Goal: Task Accomplishment & Management: Complete application form

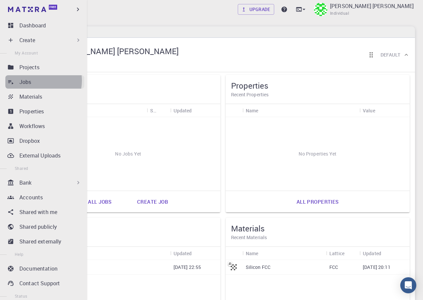
click at [36, 81] on div "Jobs" at bounding box center [51, 82] width 65 height 8
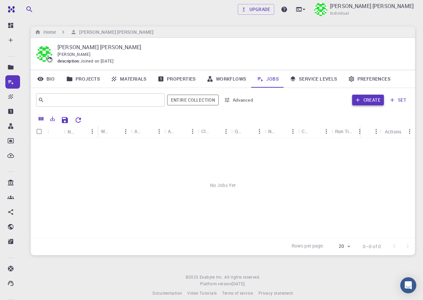
click at [359, 97] on icon "button" at bounding box center [358, 100] width 6 height 6
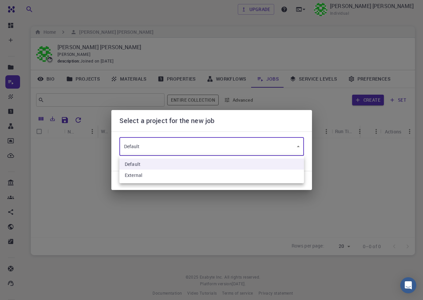
click at [163, 147] on body "Free Dashboard Create New Job New Material Create Material Upload File Import f…" at bounding box center [211, 153] width 423 height 307
click at [150, 173] on li "External" at bounding box center [211, 175] width 185 height 11
type input "nxpxPPSKZ4AqHdyS4"
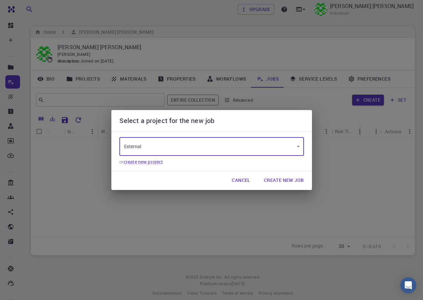
click at [166, 149] on body "Free Dashboard Create New Job New Material Create Material Upload File Import f…" at bounding box center [211, 153] width 423 height 307
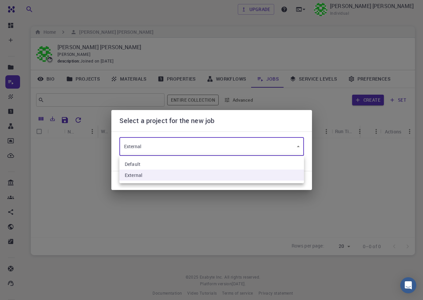
click at [166, 149] on div at bounding box center [211, 150] width 423 height 300
click at [233, 150] on body "Free Dashboard Create New Job New Material Create Material Upload File Import f…" at bounding box center [211, 153] width 423 height 307
click at [171, 122] on div at bounding box center [211, 150] width 423 height 300
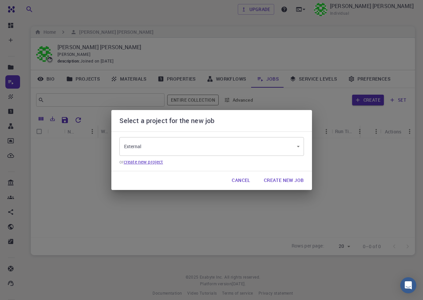
click at [155, 160] on link "create new project" at bounding box center [143, 162] width 39 height 6
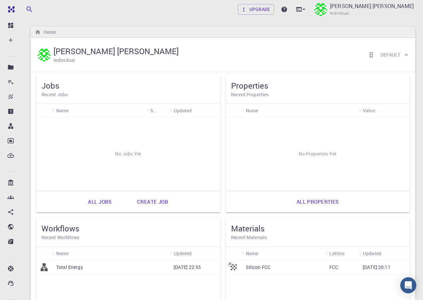
click at [98, 114] on div "Name" at bounding box center [99, 110] width 87 height 13
click at [109, 135] on div "No Jobs Yet" at bounding box center [128, 154] width 184 height 74
click at [54, 85] on h5 "Jobs" at bounding box center [128, 85] width 174 height 11
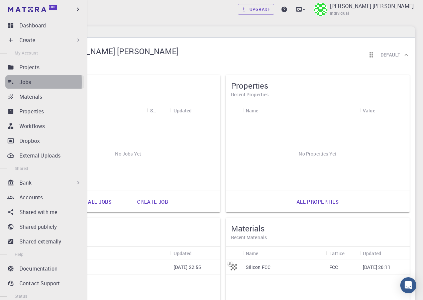
click at [29, 82] on p "Jobs" at bounding box center [25, 82] width 12 height 8
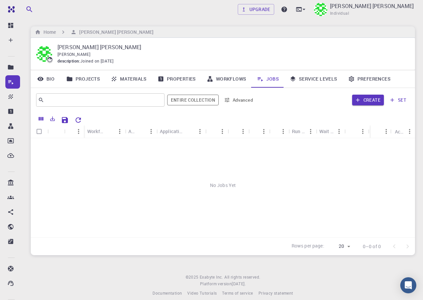
click at [215, 77] on link "Workflows" at bounding box center [226, 78] width 51 height 17
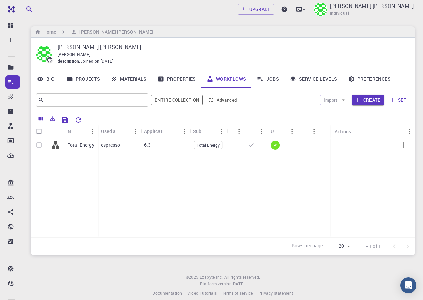
click at [263, 78] on icon at bounding box center [260, 79] width 7 height 7
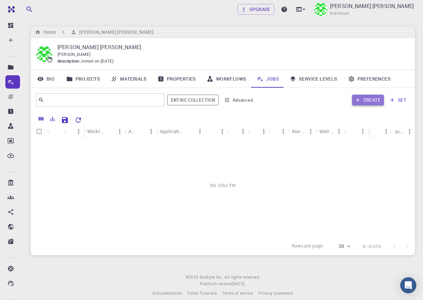
click at [367, 99] on button "Create" at bounding box center [368, 100] width 32 height 11
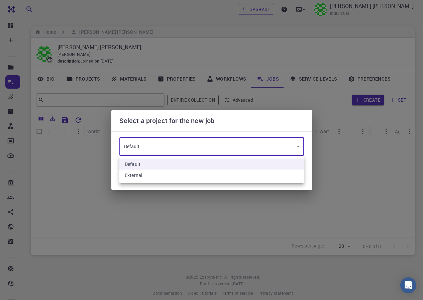
click at [165, 150] on body "Free Dashboard Create New Job New Material Create Material Upload File Import f…" at bounding box center [211, 153] width 423 height 307
click at [217, 165] on li "Default" at bounding box center [211, 164] width 185 height 11
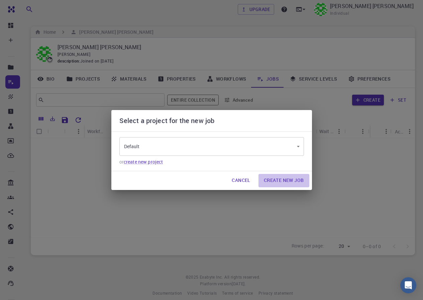
click at [273, 181] on button "Create New Job" at bounding box center [284, 180] width 51 height 13
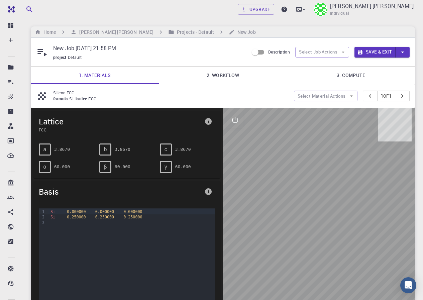
drag, startPoint x: 333, startPoint y: 254, endPoint x: 331, endPoint y: 237, distance: 16.8
click at [331, 237] on div at bounding box center [319, 212] width 192 height 208
click at [149, 48] on input "New Job [DATE] 21:58 PM" at bounding box center [148, 48] width 190 height 11
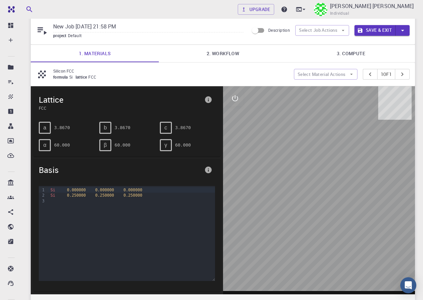
scroll to position [33, 0]
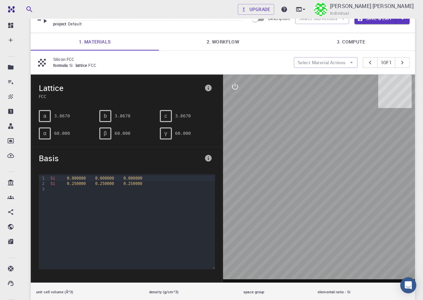
drag, startPoint x: 331, startPoint y: 218, endPoint x: 312, endPoint y: 210, distance: 20.4
click at [312, 210] on div at bounding box center [319, 179] width 192 height 208
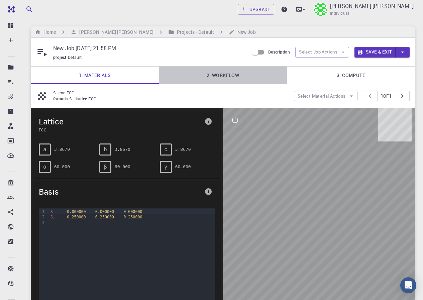
click at [228, 75] on link "2. Workflow" at bounding box center [223, 75] width 128 height 17
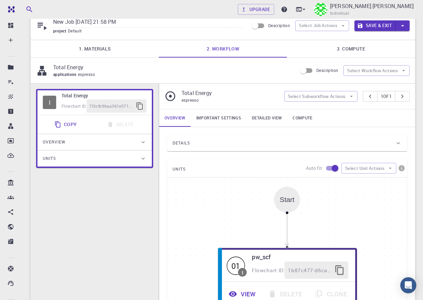
scroll to position [22, 0]
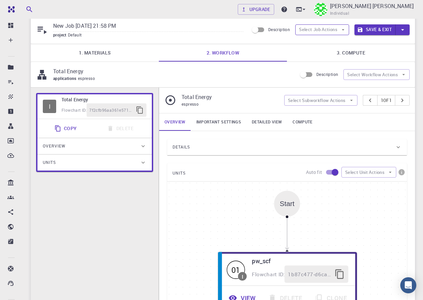
click at [312, 29] on button "Select Job Actions" at bounding box center [322, 29] width 54 height 11
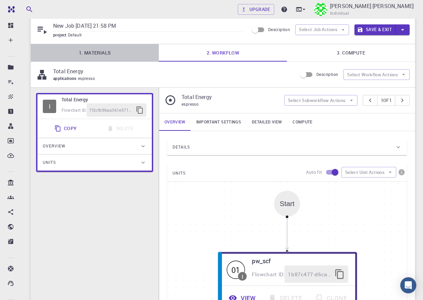
click at [85, 58] on link "1. Materials" at bounding box center [95, 52] width 128 height 17
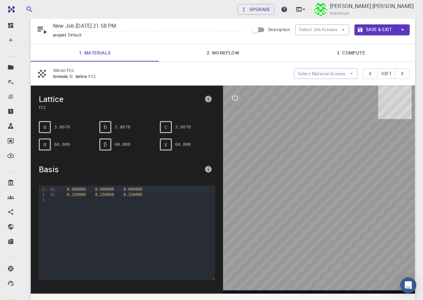
click at [58, 73] on div "formula Si lattice FCC" at bounding box center [170, 76] width 235 height 7
click at [61, 71] on p "Silicon FCC" at bounding box center [170, 70] width 235 height 6
click at [49, 73] on div "Silicon FCC formula Si lattice FCC" at bounding box center [165, 73] width 258 height 13
click at [330, 75] on button "Select Material Actions" at bounding box center [326, 73] width 64 height 11
click at [326, 87] on span "Add materials" at bounding box center [329, 87] width 41 height 7
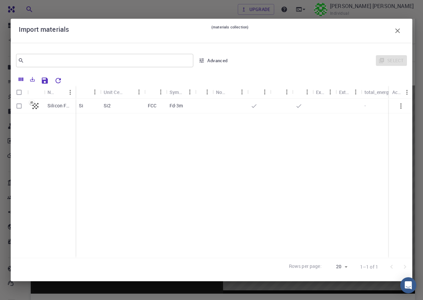
click at [104, 106] on p "Si2" at bounding box center [107, 105] width 7 height 7
checkbox input "true"
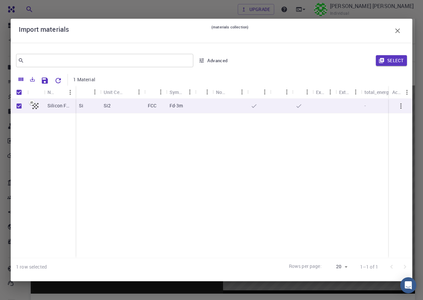
click at [104, 106] on p "Si2" at bounding box center [107, 105] width 7 height 7
checkbox input "false"
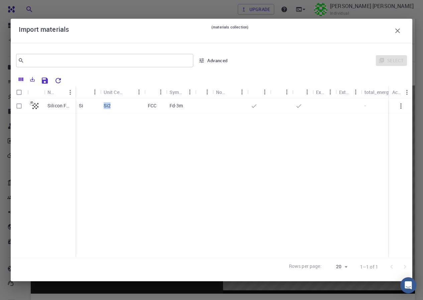
click at [115, 109] on div "Si2" at bounding box center [122, 106] width 44 height 15
checkbox input "true"
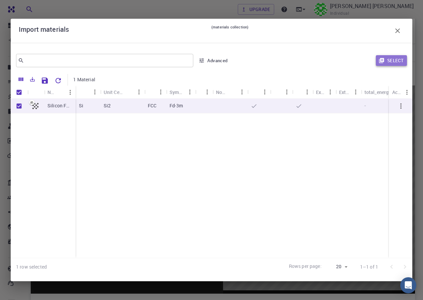
click at [397, 59] on button "Select" at bounding box center [391, 60] width 31 height 11
type input "New Job [DATE] 21:58 PM {{ material.formula }}"
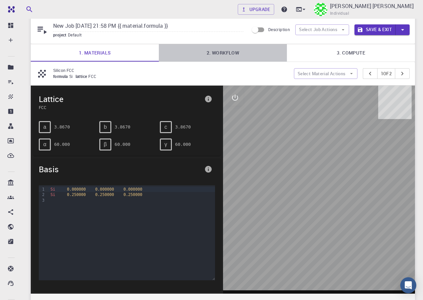
click at [233, 56] on link "2. Workflow" at bounding box center [223, 52] width 128 height 17
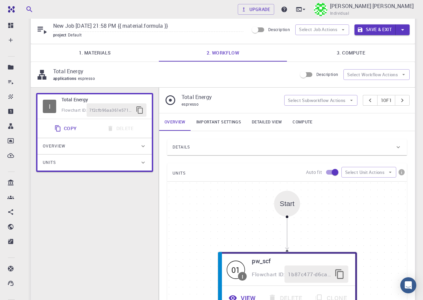
click at [111, 48] on link "1. Materials" at bounding box center [95, 52] width 128 height 17
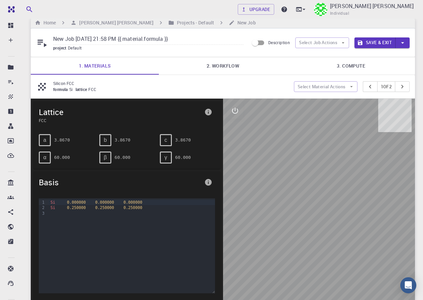
scroll to position [0, 0]
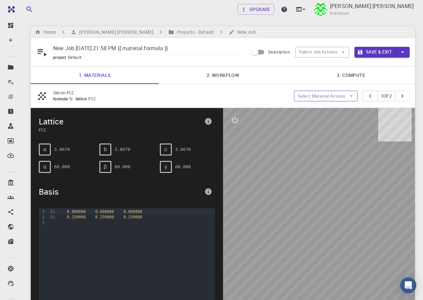
click at [336, 94] on button "Select Material Actions" at bounding box center [326, 96] width 64 height 11
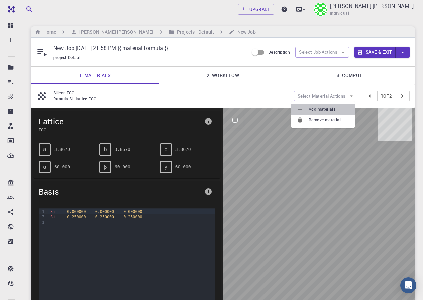
click at [330, 110] on span "Add materials" at bounding box center [329, 109] width 41 height 7
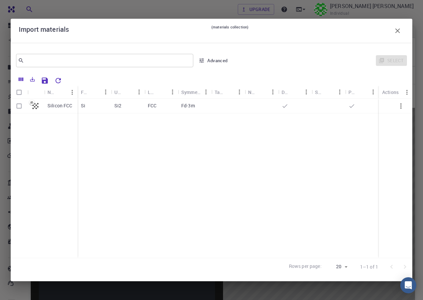
click at [66, 108] on p "Silicon FCC" at bounding box center [59, 105] width 25 height 7
checkbox input "true"
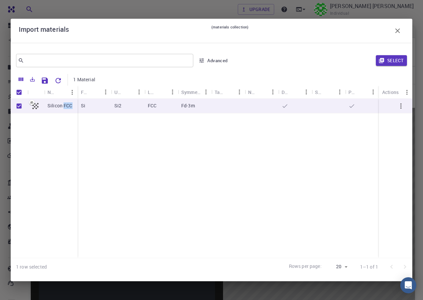
click at [66, 108] on p "Silicon FCC" at bounding box center [59, 105] width 25 height 7
checkbox input "false"
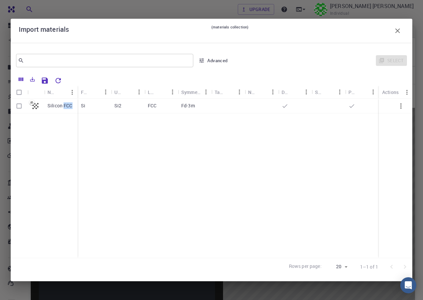
click at [66, 108] on p "Silicon FCC" at bounding box center [59, 105] width 25 height 7
checkbox input "true"
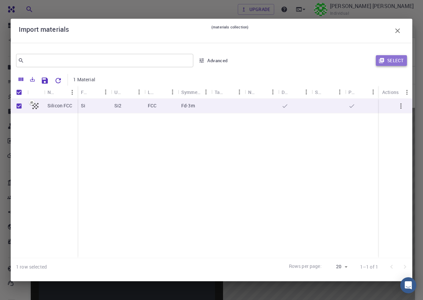
click at [386, 60] on button "Select" at bounding box center [391, 60] width 31 height 11
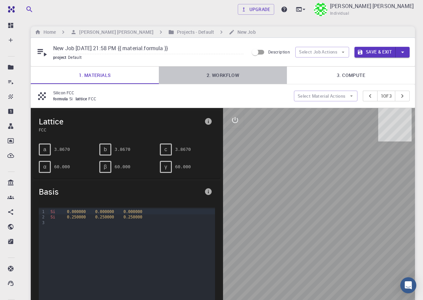
click at [231, 76] on link "2. Workflow" at bounding box center [223, 75] width 128 height 17
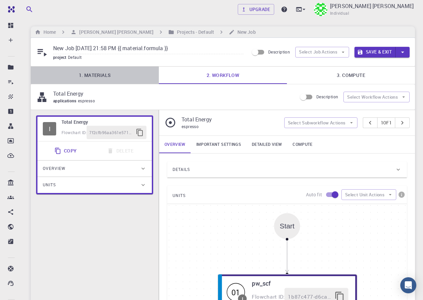
click at [117, 81] on link "1. Materials" at bounding box center [95, 75] width 128 height 17
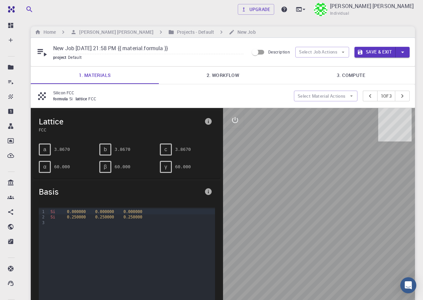
click at [45, 95] on icon at bounding box center [42, 96] width 12 height 12
click at [43, 96] on icon at bounding box center [42, 96] width 12 height 12
click at [332, 94] on button "Select Material Actions" at bounding box center [326, 96] width 64 height 11
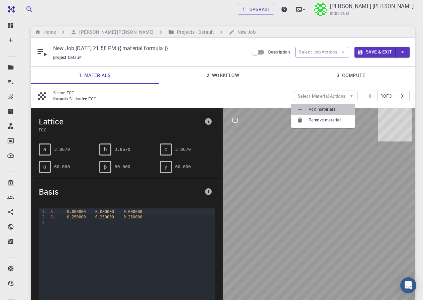
click at [324, 108] on span "Add materials" at bounding box center [329, 109] width 41 height 7
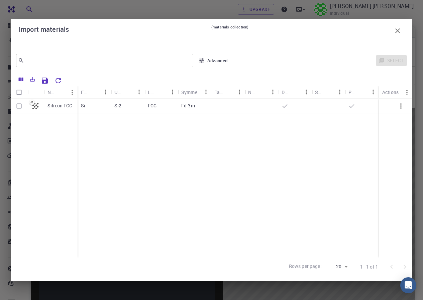
click at [402, 107] on icon "button" at bounding box center [401, 106] width 8 height 8
click at [219, 59] on button "Advanced" at bounding box center [213, 60] width 35 height 11
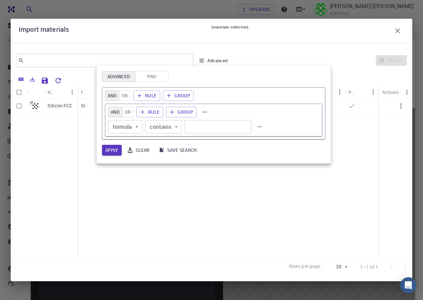
click at [217, 60] on div at bounding box center [211, 150] width 423 height 300
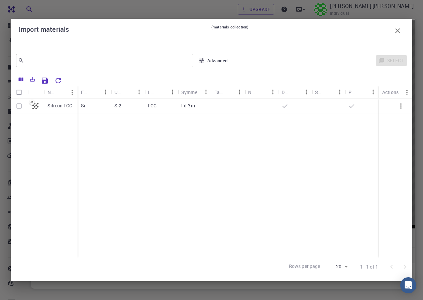
scroll to position [128, 0]
click at [398, 30] on icon "button" at bounding box center [397, 30] width 5 height 5
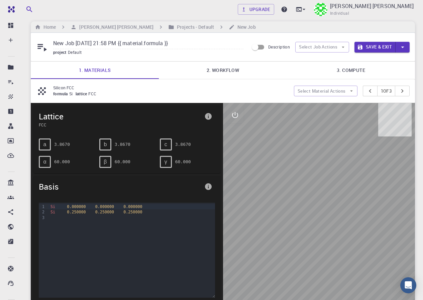
scroll to position [0, 0]
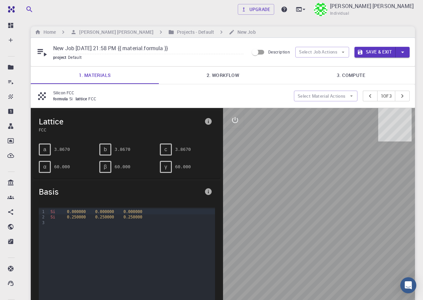
drag, startPoint x: 331, startPoint y: 254, endPoint x: 285, endPoint y: 219, distance: 58.1
click at [301, 226] on div at bounding box center [319, 212] width 192 height 208
click at [56, 124] on span "Lattice" at bounding box center [120, 121] width 163 height 11
click at [210, 121] on icon "info" at bounding box center [208, 121] width 7 height 7
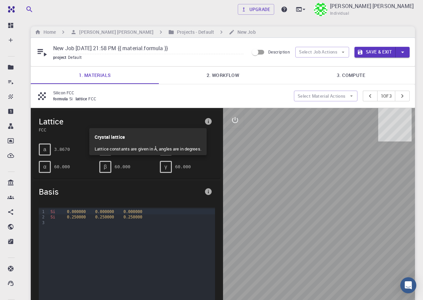
click at [233, 120] on div at bounding box center [211, 150] width 423 height 300
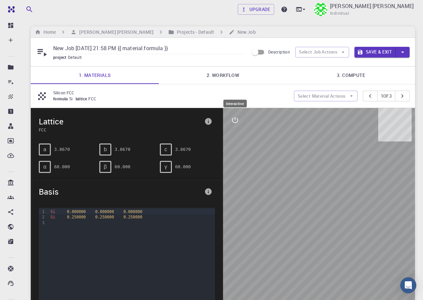
click at [233, 120] on icon "interactive" at bounding box center [235, 120] width 8 height 8
click at [236, 142] on button "view" at bounding box center [235, 136] width 16 height 16
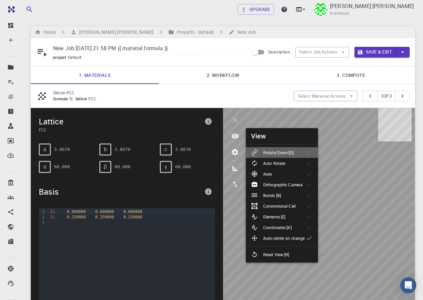
click at [266, 154] on p "Rotate/Zoom [O]" at bounding box center [278, 153] width 30 height 6
click at [287, 163] on div "Auto Rotate" at bounding box center [270, 163] width 39 height 7
click at [245, 93] on p "Silicon FCC" at bounding box center [170, 93] width 235 height 6
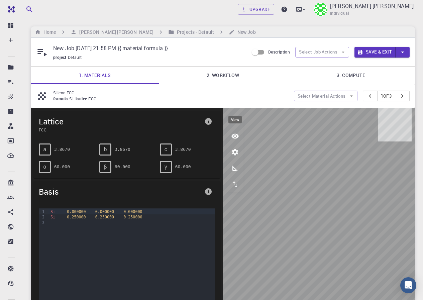
click at [231, 138] on icon "view" at bounding box center [235, 136] width 8 height 8
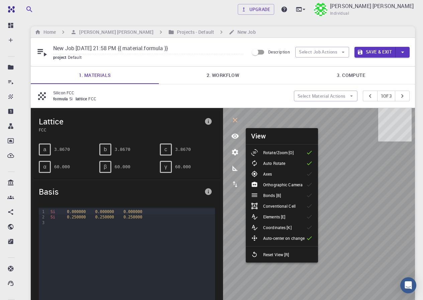
click at [283, 187] on p "Orthographic Camera" at bounding box center [282, 185] width 39 height 6
click at [280, 174] on li "Axes" at bounding box center [282, 174] width 72 height 11
click at [279, 193] on p "Bonds [B]" at bounding box center [272, 195] width 18 height 6
click at [280, 218] on p "Elements [E]" at bounding box center [274, 217] width 22 height 6
click at [278, 208] on p "Conventional Cell" at bounding box center [279, 206] width 32 height 6
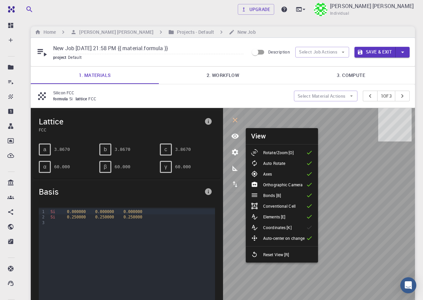
click at [275, 208] on p "Conventional Cell" at bounding box center [279, 206] width 32 height 6
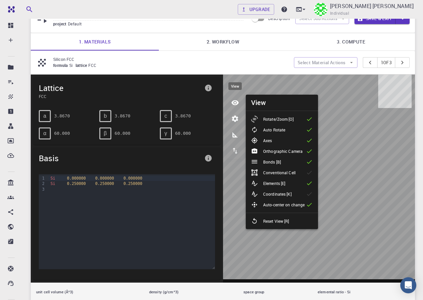
click at [237, 103] on icon "view" at bounding box center [234, 102] width 7 height 5
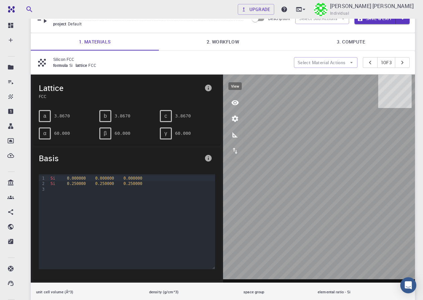
click at [234, 104] on icon "view" at bounding box center [234, 102] width 7 height 5
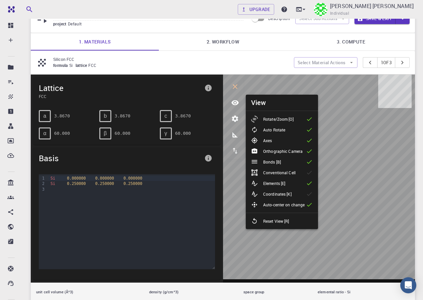
click at [276, 198] on li "Coordinates [K]" at bounding box center [282, 194] width 72 height 11
click at [237, 155] on button "export" at bounding box center [235, 151] width 16 height 16
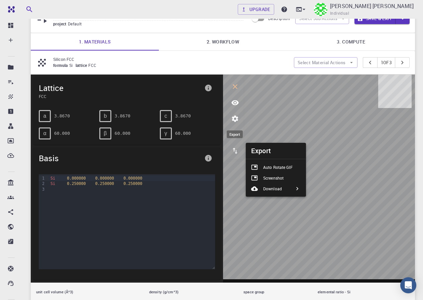
click at [237, 155] on button "export" at bounding box center [235, 151] width 16 height 16
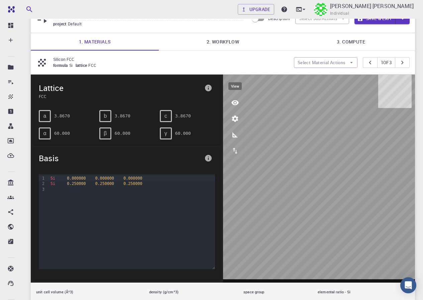
click at [236, 106] on icon "view" at bounding box center [235, 103] width 8 height 8
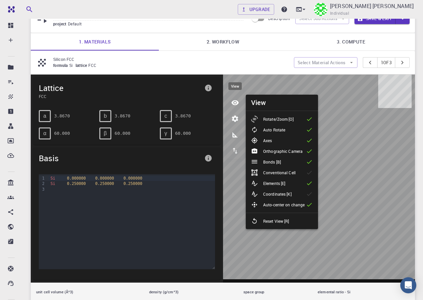
click at [236, 106] on icon "view" at bounding box center [235, 103] width 8 height 8
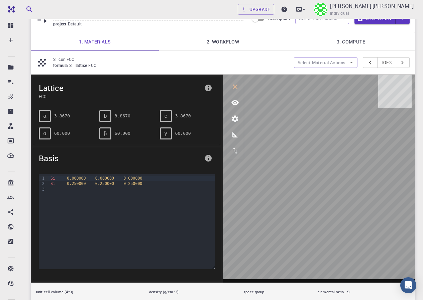
click at [106, 116] on span "b" at bounding box center [105, 116] width 3 height 6
click at [169, 115] on div "c" at bounding box center [166, 116] width 12 height 12
click at [210, 90] on icon "info" at bounding box center [208, 88] width 7 height 7
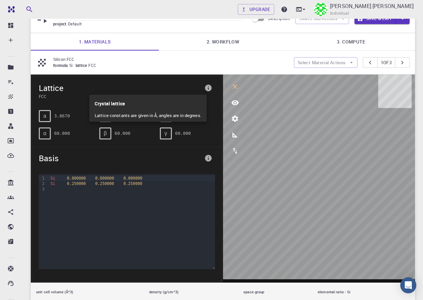
click at [210, 90] on div at bounding box center [211, 150] width 423 height 300
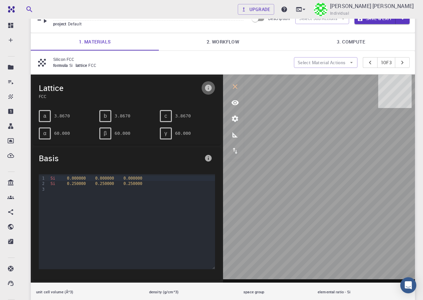
click at [209, 87] on icon "info" at bounding box center [208, 88] width 7 height 7
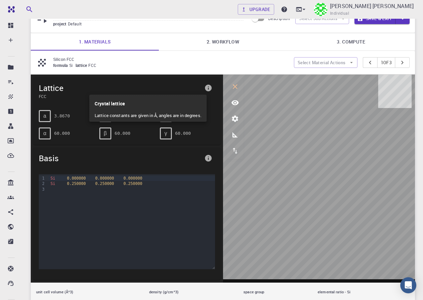
click at [156, 116] on p "Lattice constants are given in Å, angles are in degrees." at bounding box center [148, 116] width 107 height 12
click at [97, 40] on div at bounding box center [211, 150] width 423 height 300
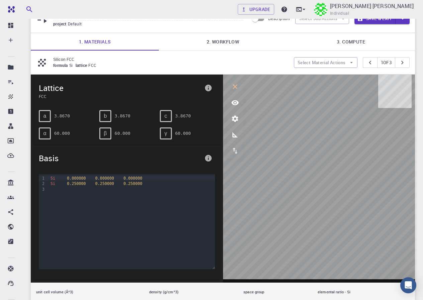
click at [74, 67] on span "Si" at bounding box center [72, 65] width 6 height 5
click at [50, 65] on div "Silicon FCC formula Si lattice FCC" at bounding box center [165, 62] width 258 height 13
click at [42, 65] on icon at bounding box center [42, 63] width 8 height 8
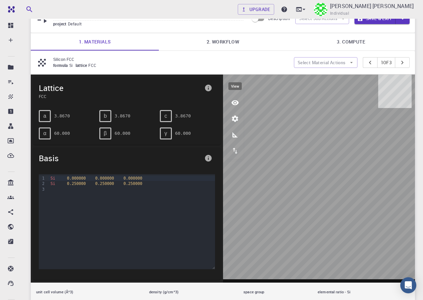
click at [233, 106] on icon "view" at bounding box center [235, 103] width 8 height 8
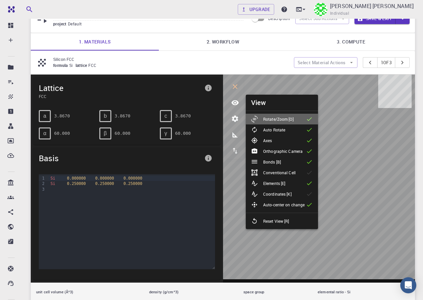
click at [267, 118] on p "Rotate/Zoom [O]" at bounding box center [278, 119] width 30 height 6
click at [271, 128] on p "Auto Rotate" at bounding box center [274, 130] width 22 height 6
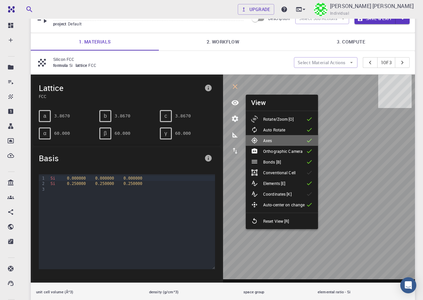
click at [276, 137] on div "Axes" at bounding box center [264, 140] width 26 height 7
click at [277, 151] on p "Orthographic Camera" at bounding box center [282, 151] width 39 height 6
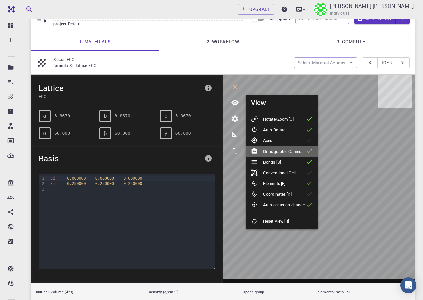
click at [277, 151] on p "Orthographic Camera" at bounding box center [282, 151] width 39 height 6
click at [278, 160] on p "Bonds [B]" at bounding box center [272, 162] width 18 height 6
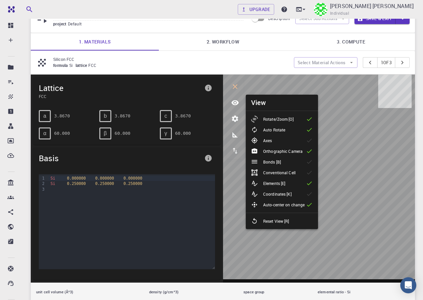
click at [278, 160] on p "Bonds [B]" at bounding box center [272, 162] width 18 height 6
click at [279, 174] on p "Conventional Cell" at bounding box center [279, 173] width 32 height 6
click at [231, 102] on icon "view" at bounding box center [235, 103] width 8 height 8
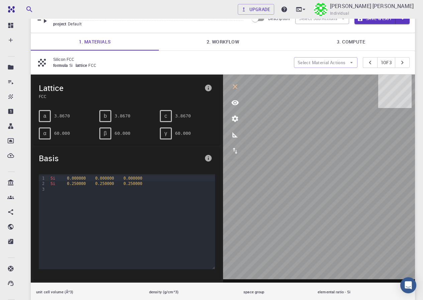
click at [166, 136] on span "γ" at bounding box center [166, 133] width 3 height 6
drag, startPoint x: 165, startPoint y: 133, endPoint x: 158, endPoint y: 117, distance: 18.0
click at [161, 130] on div "γ" at bounding box center [166, 133] width 12 height 12
click at [158, 116] on div "c 3.8670" at bounding box center [185, 113] width 61 height 17
click at [209, 85] on icon "info" at bounding box center [208, 88] width 7 height 7
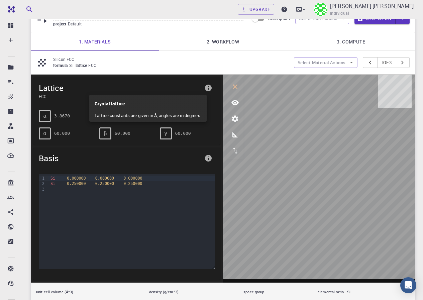
click at [209, 85] on div at bounding box center [211, 150] width 423 height 300
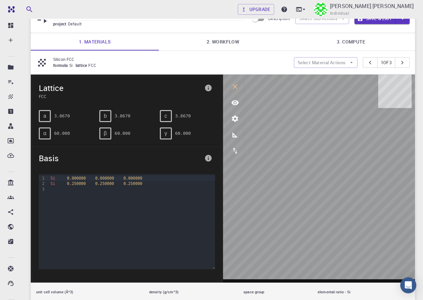
click at [205, 162] on icon "info" at bounding box center [208, 158] width 8 height 8
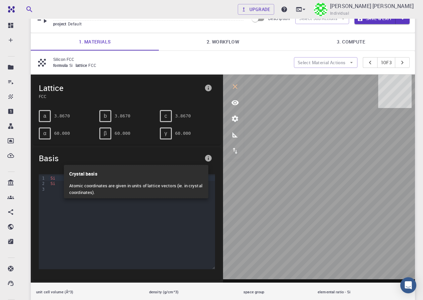
click at [209, 158] on div at bounding box center [211, 150] width 423 height 300
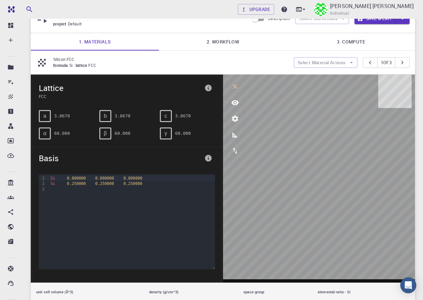
click at [41, 61] on icon at bounding box center [42, 63] width 12 height 12
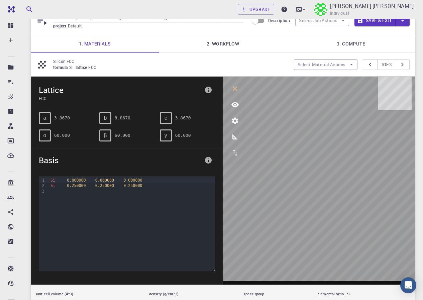
scroll to position [0, 0]
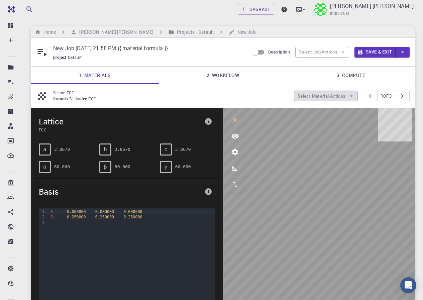
click at [319, 94] on button "Select Material Actions" at bounding box center [326, 96] width 64 height 11
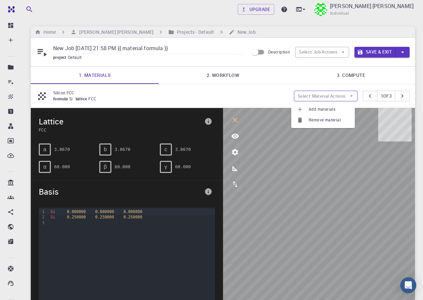
click at [350, 96] on icon "button" at bounding box center [351, 96] width 3 height 1
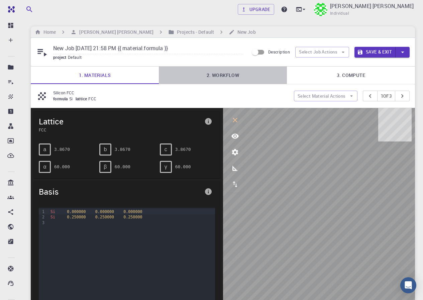
click at [236, 74] on link "2. Workflow" at bounding box center [223, 75] width 128 height 17
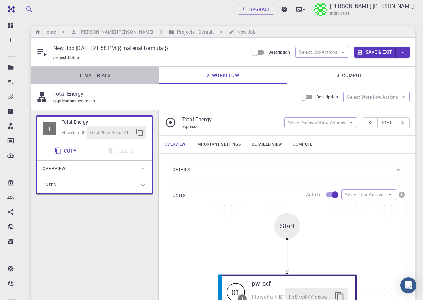
click at [116, 79] on link "1. Materials" at bounding box center [95, 75] width 128 height 17
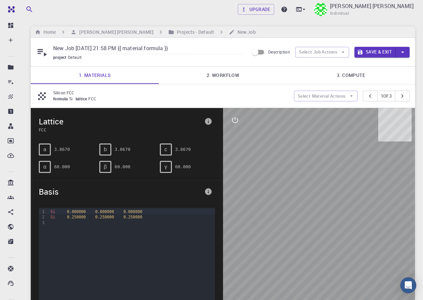
scroll to position [33, 0]
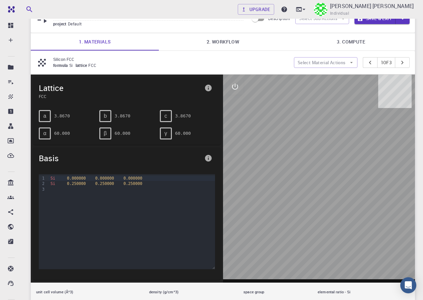
click at [65, 65] on span "formula" at bounding box center [61, 65] width 16 height 5
click at [44, 62] on icon at bounding box center [42, 63] width 12 height 12
click at [301, 62] on button "Select Material Actions" at bounding box center [326, 62] width 64 height 11
click at [313, 78] on span "Add materials" at bounding box center [329, 76] width 41 height 7
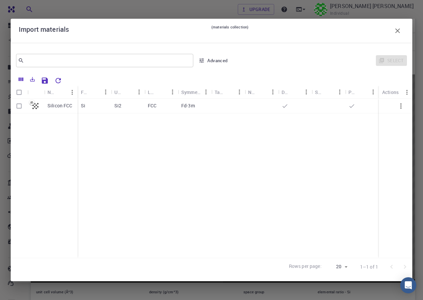
click at [185, 104] on p "Fd-3m" at bounding box center [188, 105] width 14 height 7
checkbox input "true"
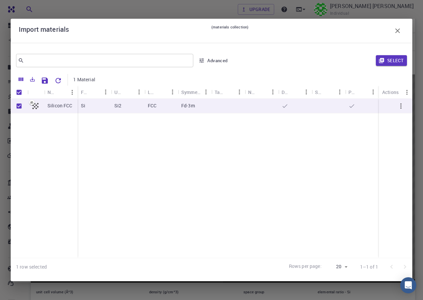
click at [185, 104] on p "Fd-3m" at bounding box center [188, 105] width 14 height 7
checkbox input "false"
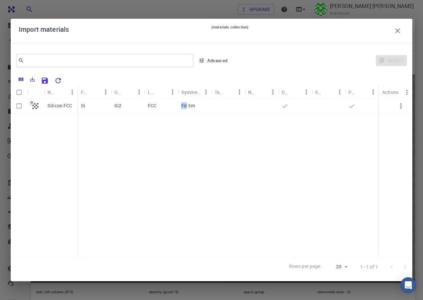
click at [185, 104] on p "Fd-3m" at bounding box center [188, 105] width 14 height 7
checkbox input "true"
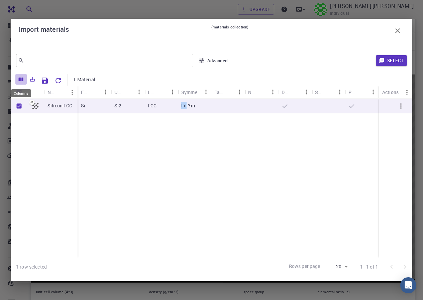
click at [17, 77] on button "Columns" at bounding box center [20, 79] width 11 height 11
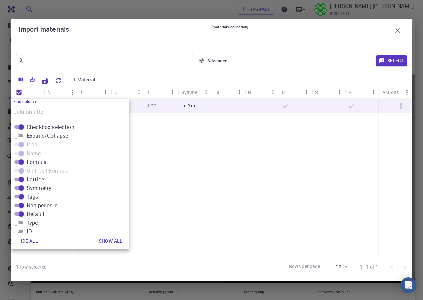
click at [17, 77] on button "Columns" at bounding box center [20, 79] width 11 height 11
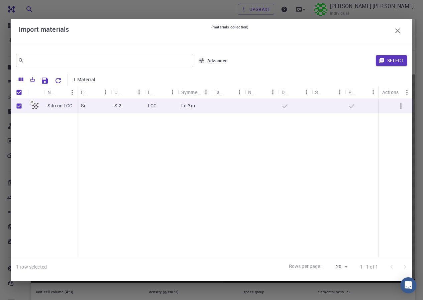
click at [17, 77] on button "Columns" at bounding box center [20, 79] width 11 height 11
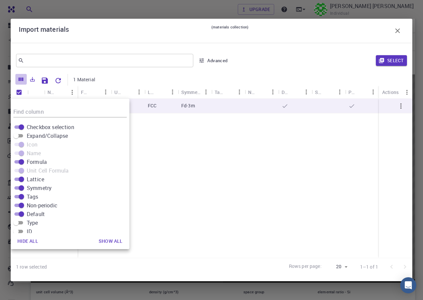
click at [17, 77] on button "Columns" at bounding box center [20, 79] width 11 height 11
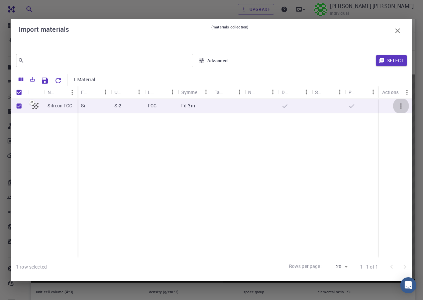
click at [401, 106] on icon "button" at bounding box center [400, 105] width 1 height 5
click at [187, 103] on p "Fd-3m" at bounding box center [188, 105] width 14 height 7
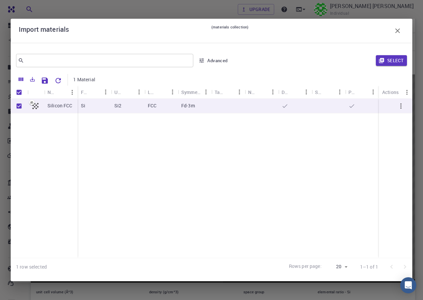
checkbox input "false"
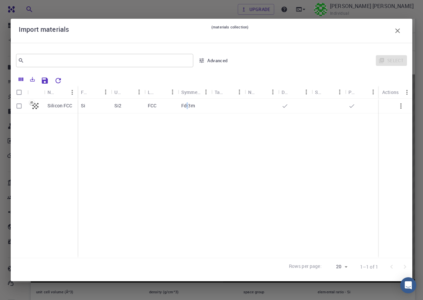
click at [187, 103] on p "Fd-3m" at bounding box center [188, 105] width 14 height 7
checkbox input "true"
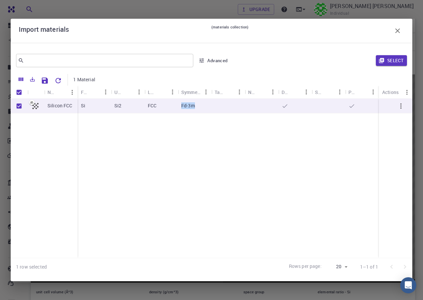
click at [187, 103] on p "Fd-3m" at bounding box center [188, 105] width 14 height 7
checkbox input "false"
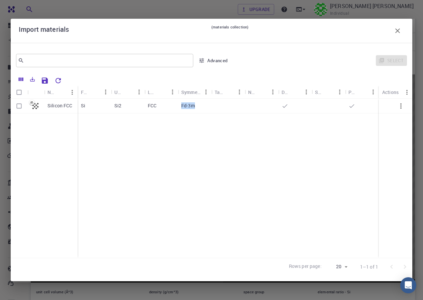
click at [187, 103] on p "Fd-3m" at bounding box center [188, 105] width 14 height 7
checkbox input "true"
click at [187, 103] on p "Fd-3m" at bounding box center [188, 105] width 14 height 7
checkbox input "false"
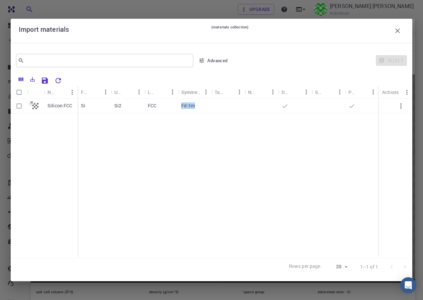
checkbox input "false"
click at [209, 93] on div "Symmetry" at bounding box center [212, 92] width 7 height 13
click at [216, 93] on div "Tags" at bounding box center [219, 92] width 9 height 13
click at [21, 78] on icon "Columns" at bounding box center [21, 80] width 5 height 4
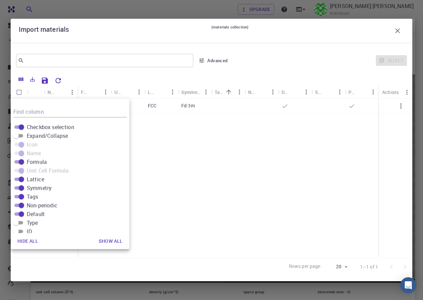
click at [231, 140] on div "Silicon FCC Si Si2 FCC Fd-3m" at bounding box center [245, 178] width 468 height 159
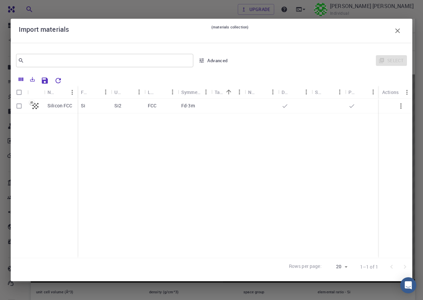
click at [400, 106] on icon "button" at bounding box center [401, 106] width 8 height 8
click at [400, 91] on div "Actions" at bounding box center [391, 92] width 19 height 13
click at [406, 91] on icon "Menu" at bounding box center [406, 92] width 7 height 7
click at [397, 31] on icon "button" at bounding box center [397, 30] width 5 height 5
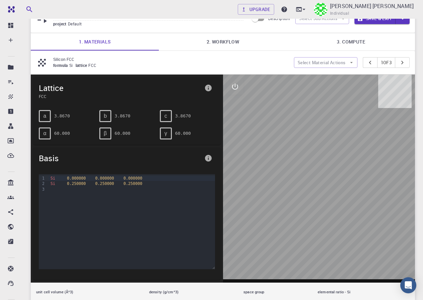
click at [47, 89] on span "Lattice" at bounding box center [120, 88] width 163 height 11
drag, startPoint x: 48, startPoint y: 108, endPoint x: 46, endPoint y: 112, distance: 4.8
click at [47, 110] on div "a 3.8670" at bounding box center [63, 113] width 61 height 17
click at [46, 113] on span "a" at bounding box center [44, 116] width 3 height 6
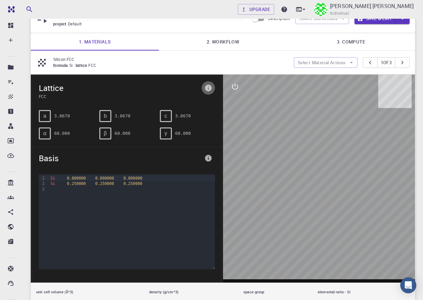
click at [210, 88] on icon "info" at bounding box center [208, 88] width 7 height 7
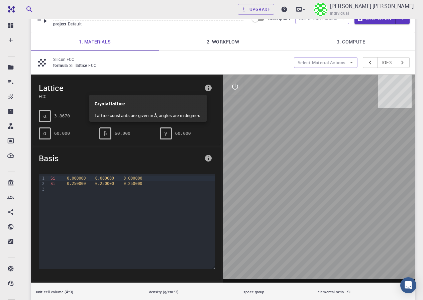
click at [156, 115] on p "Lattice constants are given in Å, angles are in degrees." at bounding box center [148, 116] width 107 height 12
click at [208, 157] on div at bounding box center [211, 150] width 423 height 300
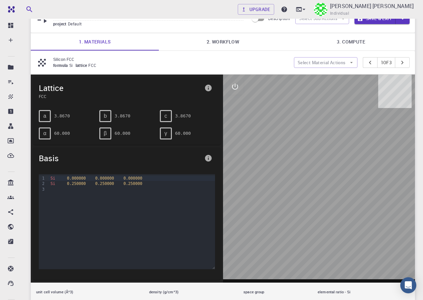
click at [209, 158] on icon "info" at bounding box center [208, 158] width 7 height 7
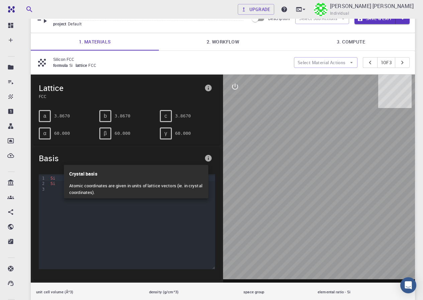
click at [209, 158] on div at bounding box center [211, 150] width 423 height 300
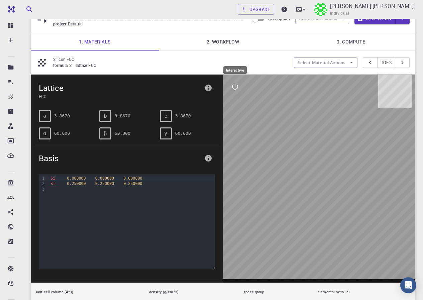
click at [236, 85] on icon "interactive" at bounding box center [235, 87] width 8 height 8
click at [235, 101] on icon "view" at bounding box center [235, 103] width 8 height 8
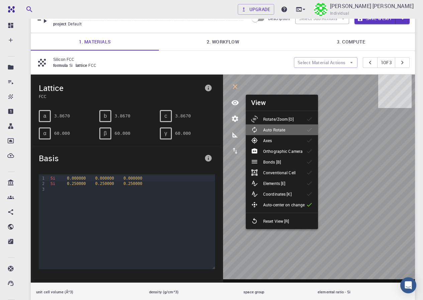
click at [267, 128] on p "Auto Rotate" at bounding box center [274, 130] width 22 height 6
click at [270, 121] on p "Rotate/Zoom [O]" at bounding box center [278, 119] width 30 height 6
click at [270, 137] on div "Axes" at bounding box center [264, 140] width 26 height 7
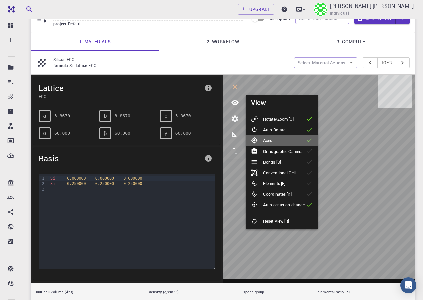
click at [272, 141] on p "Axes" at bounding box center [267, 140] width 9 height 6
click at [271, 141] on p "Axes" at bounding box center [267, 140] width 9 height 6
click at [278, 161] on p "Bonds [B]" at bounding box center [272, 162] width 18 height 6
click at [278, 151] on p "Orthographic Camera" at bounding box center [282, 151] width 39 height 6
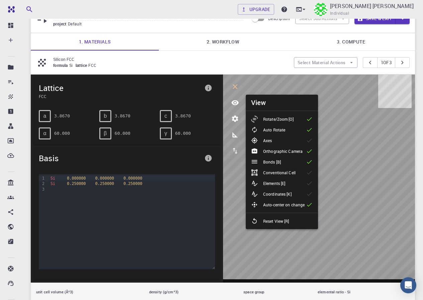
click at [281, 142] on li "Axes" at bounding box center [282, 140] width 72 height 11
click at [283, 172] on p "Conventional Cell" at bounding box center [279, 173] width 32 height 6
click at [282, 152] on p "Orthographic Camera" at bounding box center [282, 151] width 39 height 6
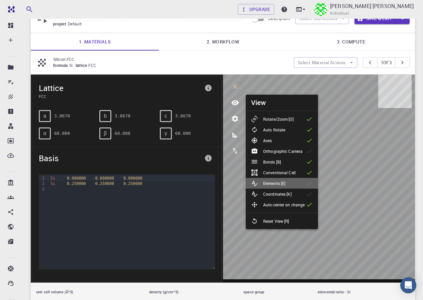
click at [274, 183] on p "Elements [E]" at bounding box center [274, 183] width 22 height 6
click at [276, 192] on p "Coordinates [K]" at bounding box center [277, 194] width 28 height 6
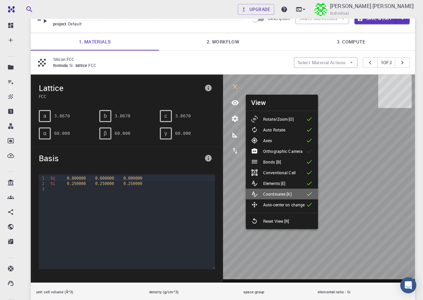
click at [276, 192] on p "Coordinates [K]" at bounding box center [277, 194] width 28 height 6
click at [204, 61] on p "Silicon FCC" at bounding box center [170, 59] width 235 height 6
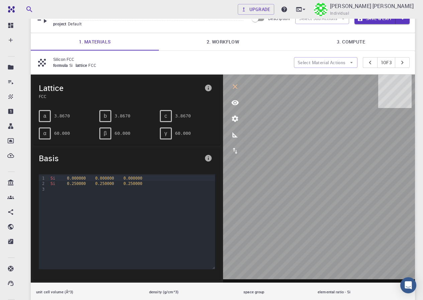
click at [235, 105] on icon "view" at bounding box center [234, 102] width 7 height 5
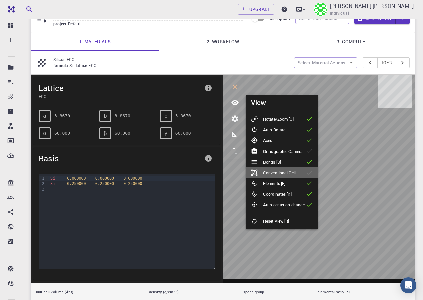
click at [282, 172] on p "Conventional Cell" at bounding box center [279, 173] width 32 height 6
click at [222, 63] on div "formula Si lattice FCC" at bounding box center [170, 65] width 235 height 7
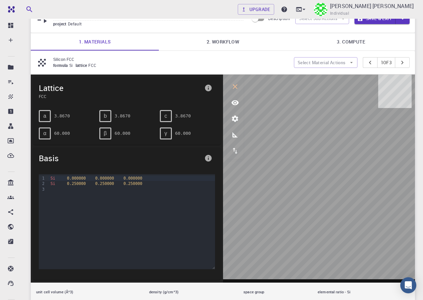
click at [165, 291] on th "density (g/cm^3)" at bounding box center [191, 292] width 94 height 19
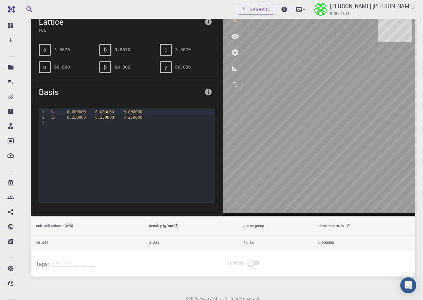
scroll to position [128, 0]
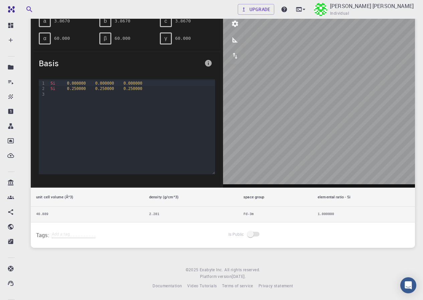
click at [248, 213] on td "Fd-3m" at bounding box center [275, 215] width 74 height 16
click at [250, 234] on span at bounding box center [253, 234] width 11 height 5
click at [255, 233] on span at bounding box center [253, 234] width 11 height 5
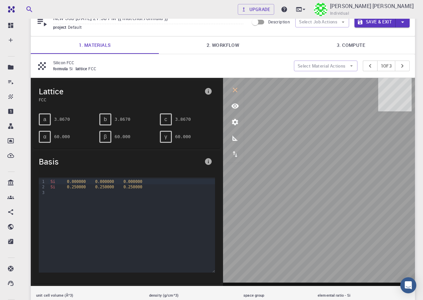
scroll to position [28, 0]
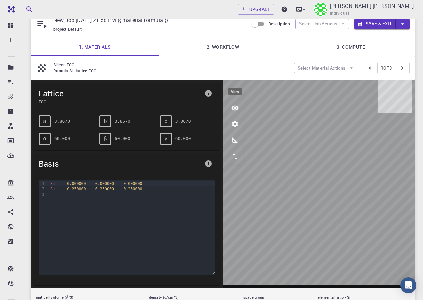
click at [233, 105] on icon "view" at bounding box center [235, 108] width 8 height 8
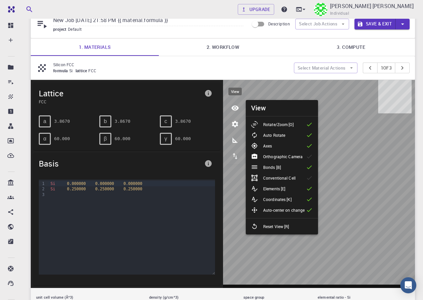
click at [233, 105] on icon "view" at bounding box center [235, 108] width 8 height 8
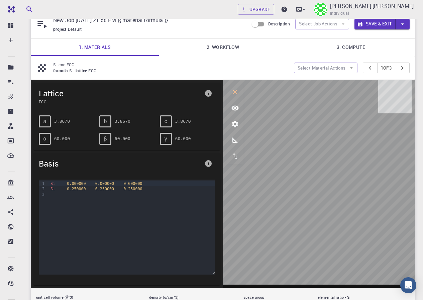
click at [168, 123] on div "c" at bounding box center [166, 121] width 12 height 12
click at [237, 112] on icon "view" at bounding box center [235, 108] width 8 height 8
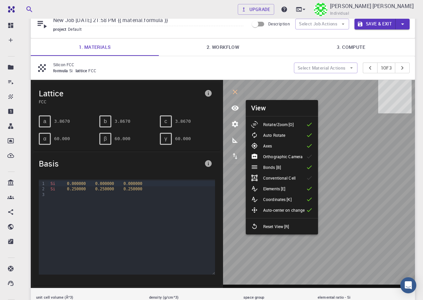
click at [271, 155] on p "Orthographic Camera" at bounding box center [282, 157] width 39 height 6
click at [267, 157] on p "Orthographic Camera" at bounding box center [282, 157] width 39 height 6
click at [277, 179] on p "Conventional Cell" at bounding box center [279, 178] width 32 height 6
click at [235, 92] on icon "interactive" at bounding box center [235, 92] width 5 height 5
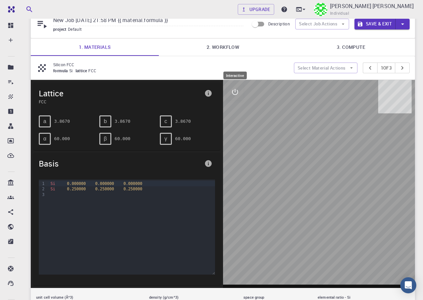
click at [236, 91] on icon "interactive" at bounding box center [235, 92] width 8 height 8
click at [235, 106] on icon "view" at bounding box center [234, 107] width 7 height 5
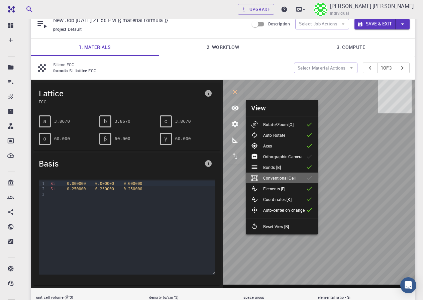
click at [274, 175] on p "Conventional Cell" at bounding box center [279, 178] width 32 height 6
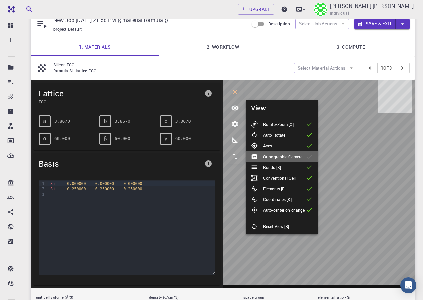
click at [276, 153] on li "Orthographic Camera" at bounding box center [282, 156] width 72 height 11
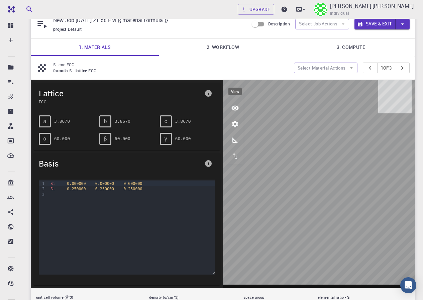
click at [236, 109] on icon "view" at bounding box center [235, 108] width 8 height 8
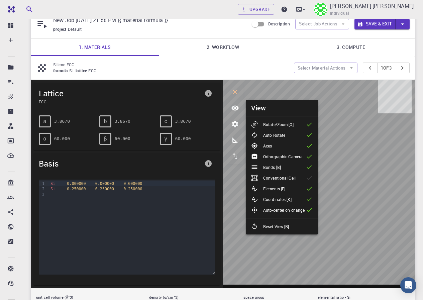
click at [279, 176] on p "Conventional Cell" at bounding box center [279, 178] width 32 height 6
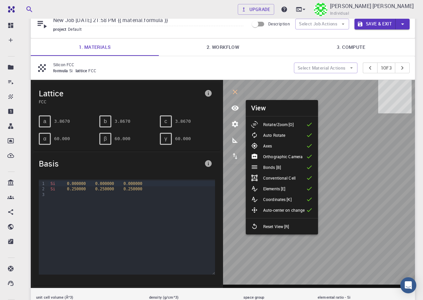
click at [279, 176] on p "Conventional Cell" at bounding box center [279, 178] width 32 height 6
click at [272, 153] on li "Orthographic Camera" at bounding box center [282, 156] width 72 height 11
click at [266, 154] on p "Orthographic Camera" at bounding box center [282, 157] width 39 height 6
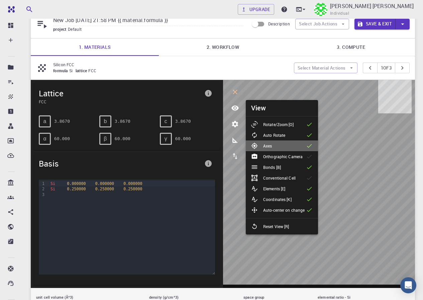
click at [280, 146] on li "Axes" at bounding box center [282, 145] width 72 height 11
click at [219, 211] on div "9 1 2 3 › Si 0.000000 0.000000 0.000000 Si 0.250000 0.250000 0.250000" at bounding box center [126, 229] width 187 height 111
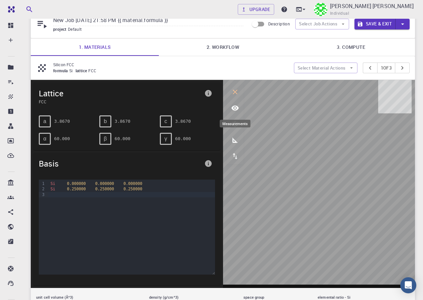
click at [233, 141] on icon "measurements" at bounding box center [234, 139] width 5 height 5
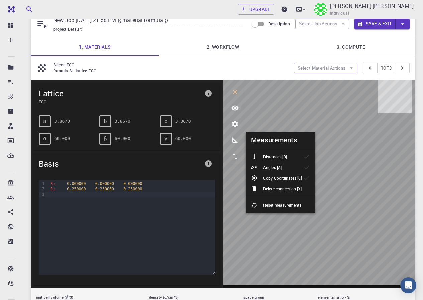
click at [290, 165] on li "Angles [A]" at bounding box center [281, 167] width 70 height 11
click at [291, 159] on div "Distances [D]" at bounding box center [271, 156] width 41 height 7
click at [165, 124] on span "c" at bounding box center [166, 121] width 3 height 6
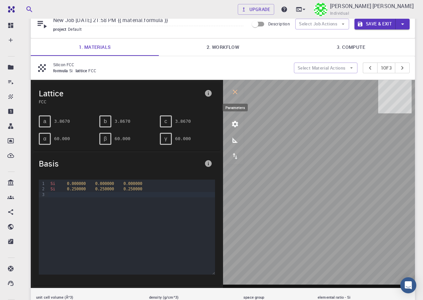
click at [233, 124] on icon "parameters" at bounding box center [235, 124] width 6 height 6
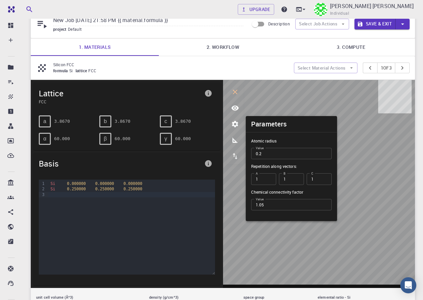
click at [45, 120] on span "a" at bounding box center [44, 121] width 3 height 6
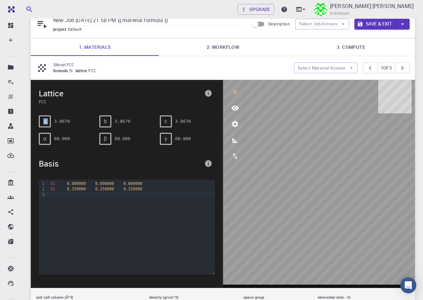
click at [45, 120] on span "a" at bounding box center [44, 121] width 3 height 6
click at [236, 139] on icon "measurements" at bounding box center [235, 140] width 8 height 8
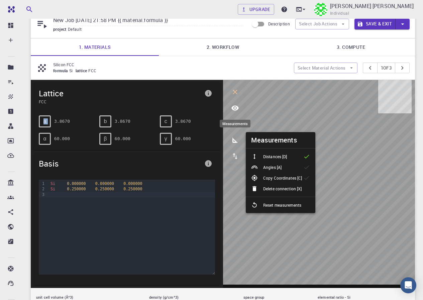
click at [236, 139] on icon "measurements" at bounding box center [235, 140] width 8 height 8
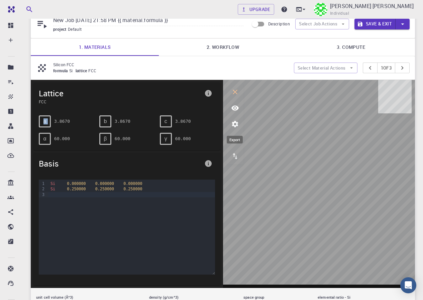
click at [236, 155] on icon "export" at bounding box center [235, 156] width 8 height 8
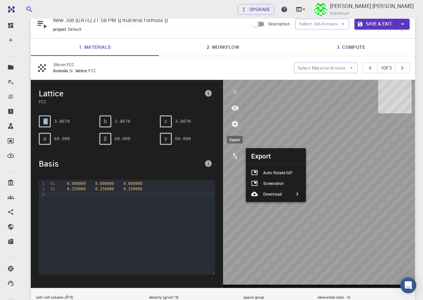
click at [236, 155] on icon "export" at bounding box center [235, 156] width 8 height 8
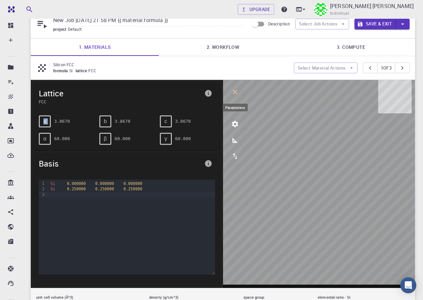
click at [234, 125] on icon "parameters" at bounding box center [235, 124] width 6 height 6
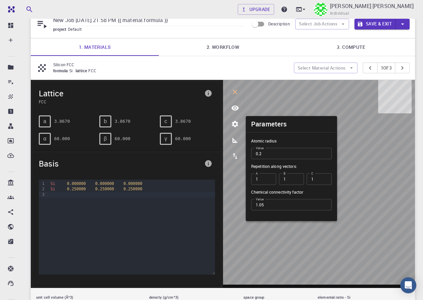
click at [168, 140] on div "γ" at bounding box center [166, 139] width 12 height 12
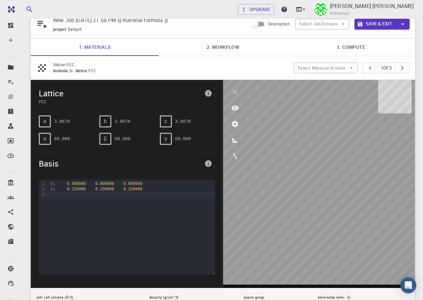
click at [168, 140] on div "γ" at bounding box center [166, 139] width 12 height 12
click at [166, 117] on div "c" at bounding box center [166, 121] width 12 height 12
click at [106, 140] on div "β" at bounding box center [105, 139] width 12 height 12
click at [121, 137] on pre "60.000" at bounding box center [123, 139] width 16 height 12
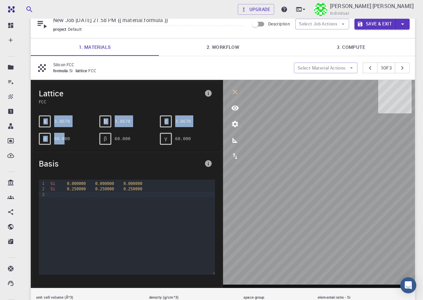
drag, startPoint x: 38, startPoint y: 115, endPoint x: 105, endPoint y: 153, distance: 76.8
click at [74, 133] on div "a 3.8670 b 3.8670 c 3.8670 α 60.000 β 60.000 γ 60.000" at bounding box center [124, 127] width 182 height 35
click at [208, 163] on icon "info" at bounding box center [208, 163] width 7 height 7
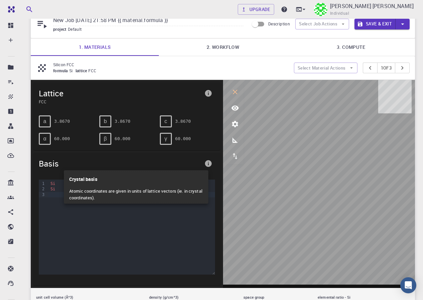
drag, startPoint x: 142, startPoint y: 188, endPoint x: 129, endPoint y: 189, distance: 12.7
click at [141, 189] on p "Atomic coordinates are given in units of lattice vectors (ie. in crystal coordi…" at bounding box center [136, 194] width 134 height 18
click at [74, 184] on p "Crystal basis" at bounding box center [136, 177] width 134 height 15
click at [78, 180] on p "Crystal basis" at bounding box center [136, 177] width 134 height 15
click at [207, 93] on div at bounding box center [211, 150] width 423 height 300
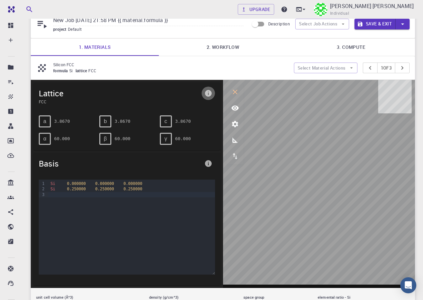
click at [207, 93] on icon "info" at bounding box center [208, 93] width 7 height 7
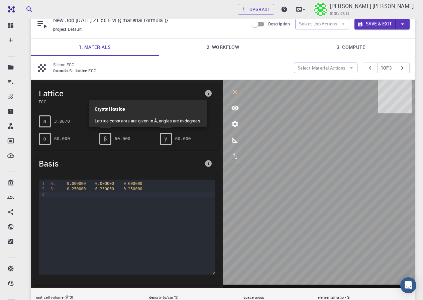
click at [207, 93] on div at bounding box center [211, 150] width 423 height 300
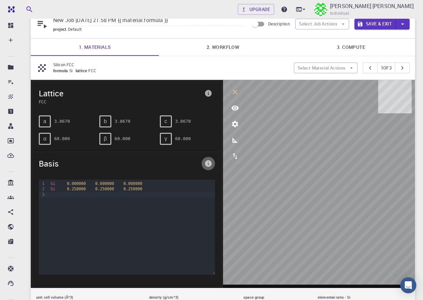
click at [206, 161] on icon "info" at bounding box center [208, 163] width 7 height 7
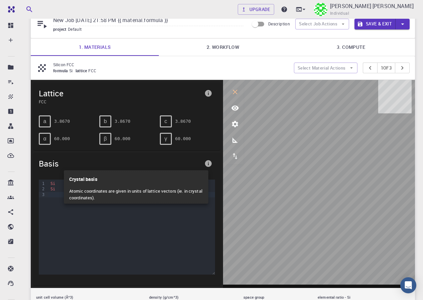
click at [206, 161] on div at bounding box center [211, 150] width 423 height 300
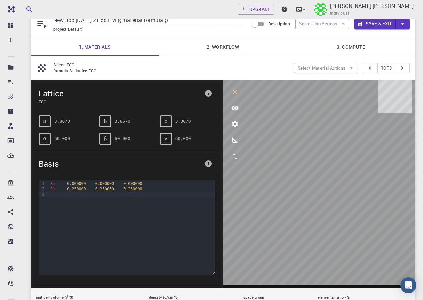
click at [45, 118] on div "a" at bounding box center [45, 121] width 12 height 12
click at [44, 118] on div "a" at bounding box center [45, 121] width 12 height 12
click at [46, 140] on span "α" at bounding box center [44, 139] width 3 height 6
drag, startPoint x: 50, startPoint y: 140, endPoint x: 54, endPoint y: 139, distance: 4.0
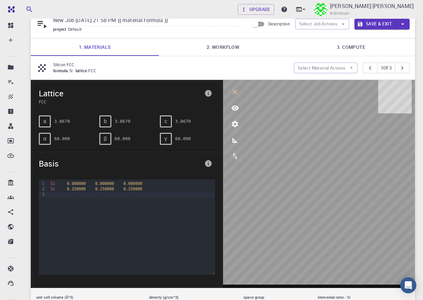
click at [53, 139] on div "α 60.000" at bounding box center [66, 139] width 55 height 12
click at [45, 138] on span "α" at bounding box center [44, 139] width 3 height 6
click at [95, 190] on span "0.250000" at bounding box center [104, 189] width 19 height 5
click at [95, 189] on span "0.25" at bounding box center [99, 189] width 9 height 5
click at [95, 187] on span "0.250000" at bounding box center [104, 189] width 19 height 5
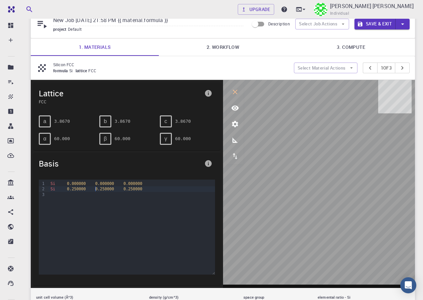
click at [95, 187] on span "0.250000" at bounding box center [104, 189] width 19 height 5
click at [45, 92] on span "Lattice" at bounding box center [120, 93] width 163 height 11
click at [42, 102] on span "FCC" at bounding box center [120, 102] width 163 height 6
click at [45, 124] on div "a" at bounding box center [45, 121] width 12 height 12
click at [46, 124] on span "a" at bounding box center [44, 121] width 3 height 6
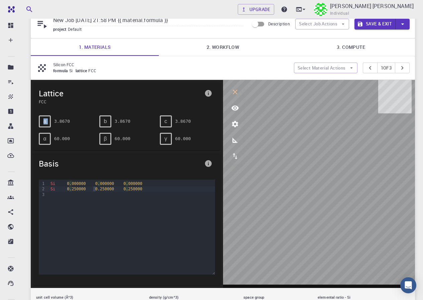
click at [46, 124] on span "a" at bounding box center [44, 121] width 3 height 6
click at [64, 120] on pre "3.8670" at bounding box center [62, 121] width 16 height 12
click at [129, 120] on pre "3.8670" at bounding box center [123, 121] width 16 height 12
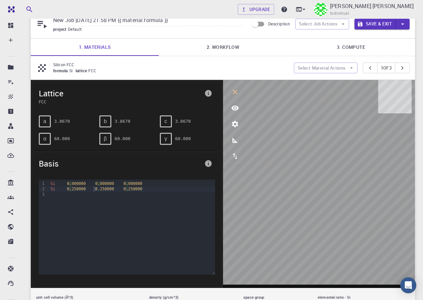
click at [129, 120] on pre "3.8670" at bounding box center [123, 121] width 16 height 12
click at [233, 109] on icon "view" at bounding box center [234, 107] width 7 height 5
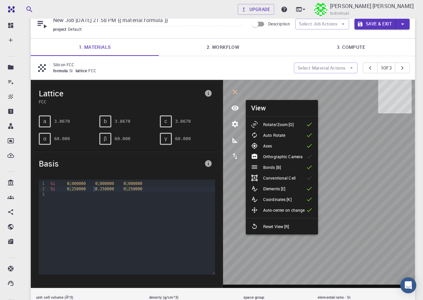
click at [273, 156] on p "Orthographic Camera" at bounding box center [282, 157] width 39 height 6
click at [279, 179] on p "Conventional Cell" at bounding box center [279, 178] width 32 height 6
click at [187, 170] on div "Basis" at bounding box center [126, 163] width 187 height 21
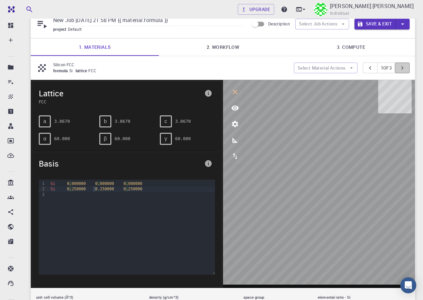
click at [399, 69] on icon "pager" at bounding box center [402, 67] width 7 height 7
click at [372, 68] on button "pager" at bounding box center [370, 68] width 15 height 11
click at [350, 67] on icon "button" at bounding box center [352, 68] width 6 height 6
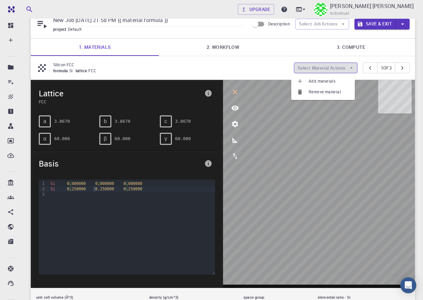
click at [350, 67] on icon "button" at bounding box center [352, 68] width 6 height 6
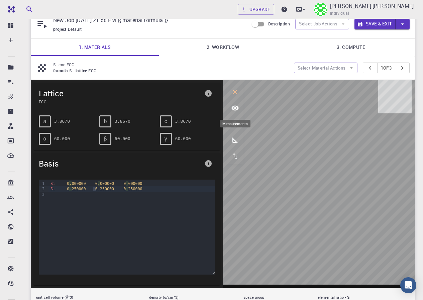
click at [234, 141] on icon "measurements" at bounding box center [234, 139] width 5 height 5
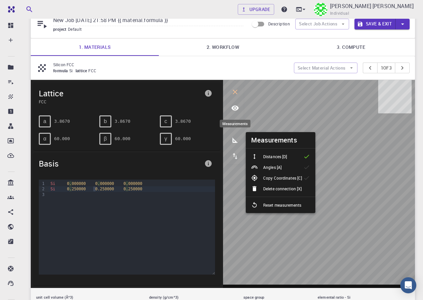
click at [234, 141] on icon "measurements" at bounding box center [234, 139] width 5 height 5
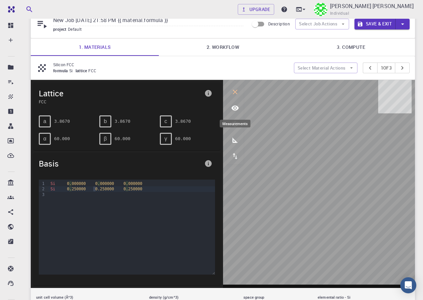
click at [236, 137] on icon "measurements" at bounding box center [235, 140] width 8 height 8
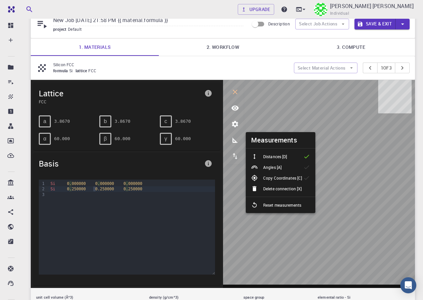
click at [281, 167] on p "Angles [A]" at bounding box center [272, 167] width 18 height 6
click at [281, 178] on p "Copy Coordinates [C]" at bounding box center [282, 178] width 39 height 6
click at [275, 169] on p "Angles [A]" at bounding box center [272, 167] width 18 height 6
click at [276, 157] on p "Distances [D]" at bounding box center [275, 157] width 24 height 6
click at [232, 121] on icon "parameters" at bounding box center [235, 124] width 8 height 8
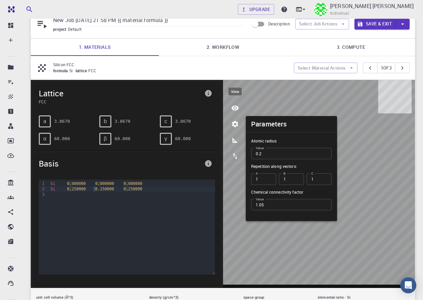
click at [233, 114] on button "view" at bounding box center [235, 108] width 16 height 16
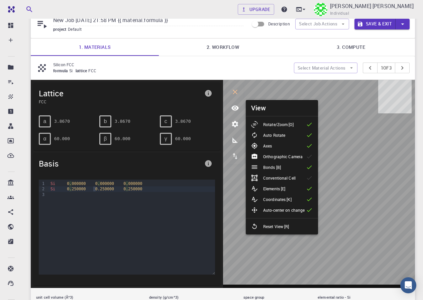
click at [292, 158] on p "Orthographic Camera" at bounding box center [282, 157] width 39 height 6
click at [293, 176] on p "Conventional Cell" at bounding box center [279, 178] width 32 height 6
click at [252, 65] on p "Silicon FCC" at bounding box center [170, 65] width 235 height 6
